Goal: Task Accomplishment & Management: Use online tool/utility

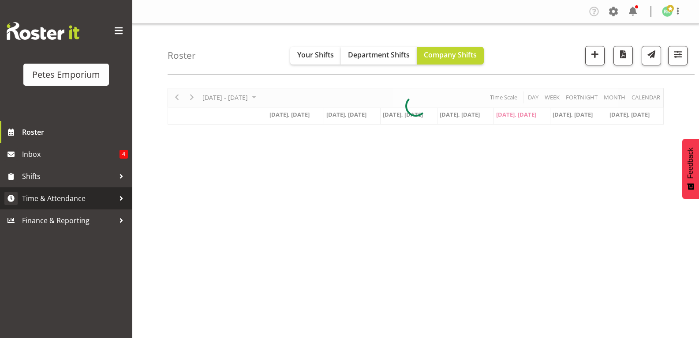
click at [79, 199] on span "Time & Attendance" at bounding box center [68, 198] width 93 height 13
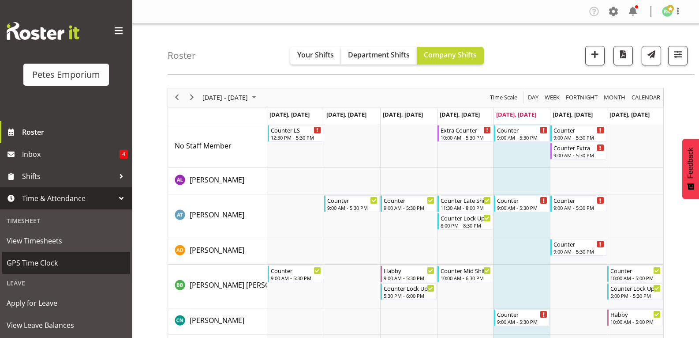
click at [50, 266] on span "GPS Time Clock" at bounding box center [66, 262] width 119 height 13
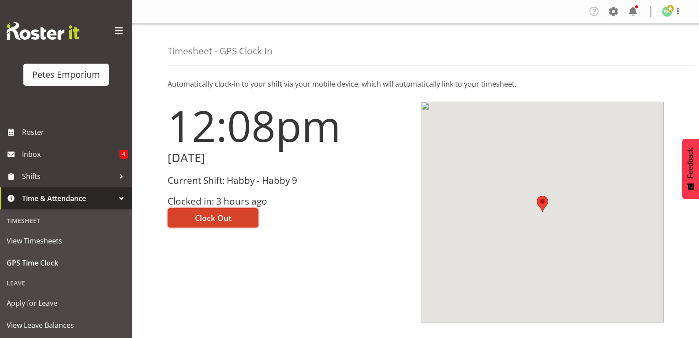
click at [217, 216] on span "Clock Out" at bounding box center [213, 217] width 37 height 11
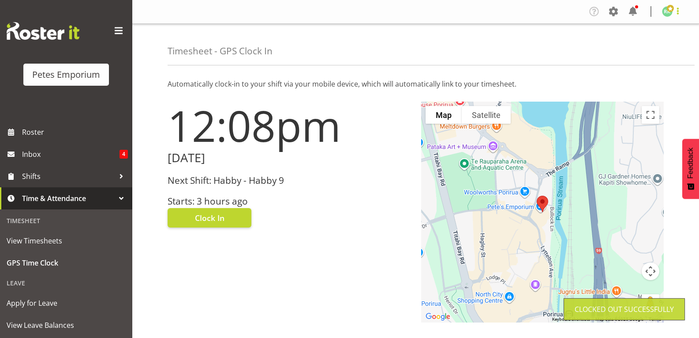
click at [675, 15] on span at bounding box center [678, 11] width 11 height 11
click at [643, 47] on link "Log Out" at bounding box center [641, 46] width 85 height 16
